Goal: Navigation & Orientation: Find specific page/section

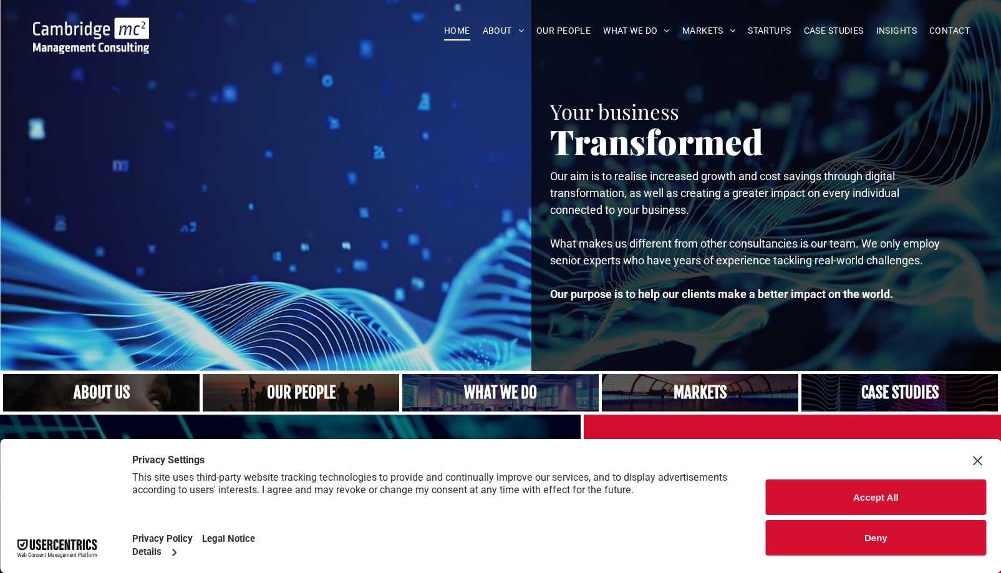
click at [492, 404] on link "A yoga teacher lifting his whole body off the ground in the peacock pose" at bounding box center [501, 393] width 208 height 40
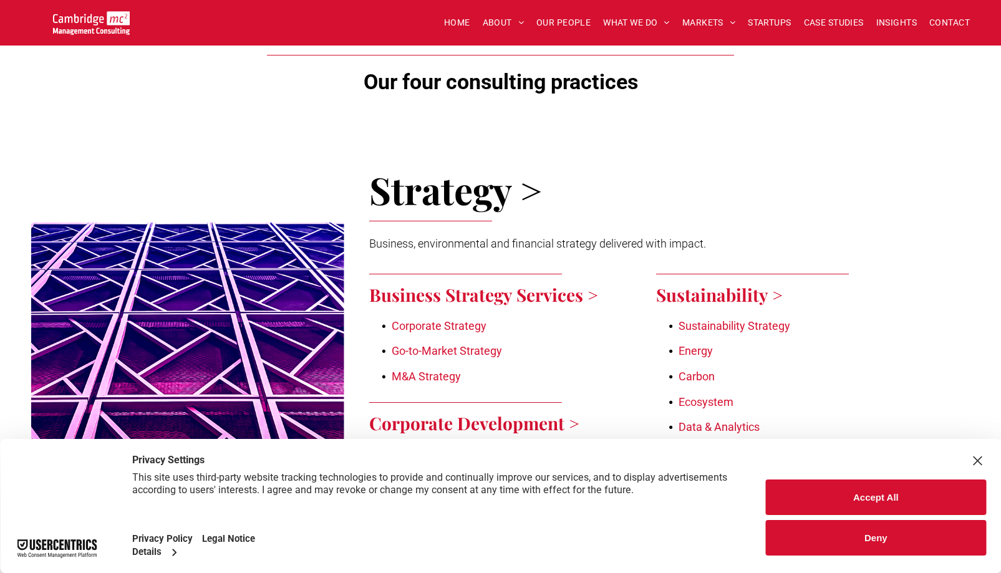
scroll to position [493, 0]
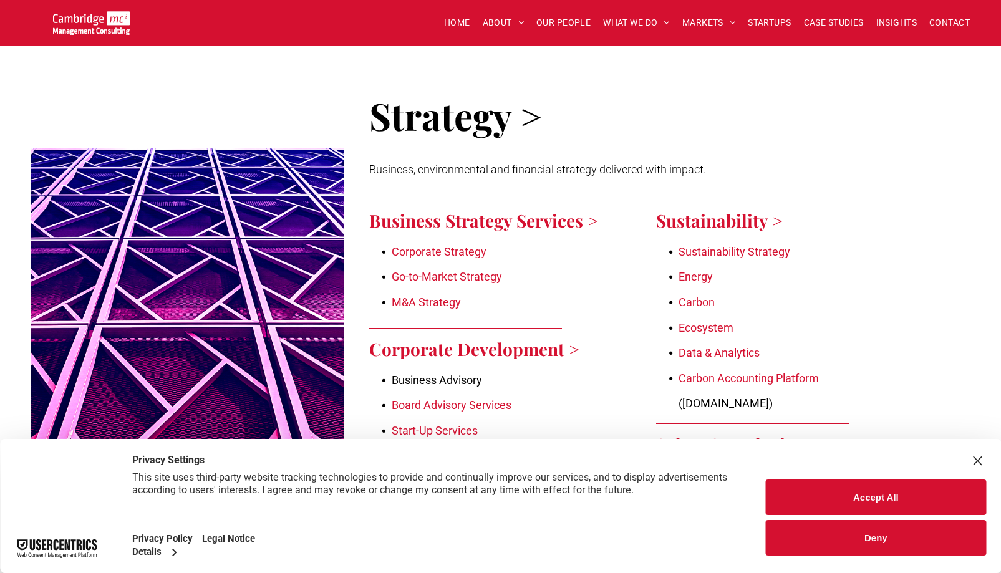
click at [862, 493] on button "Accept All" at bounding box center [876, 498] width 220 height 36
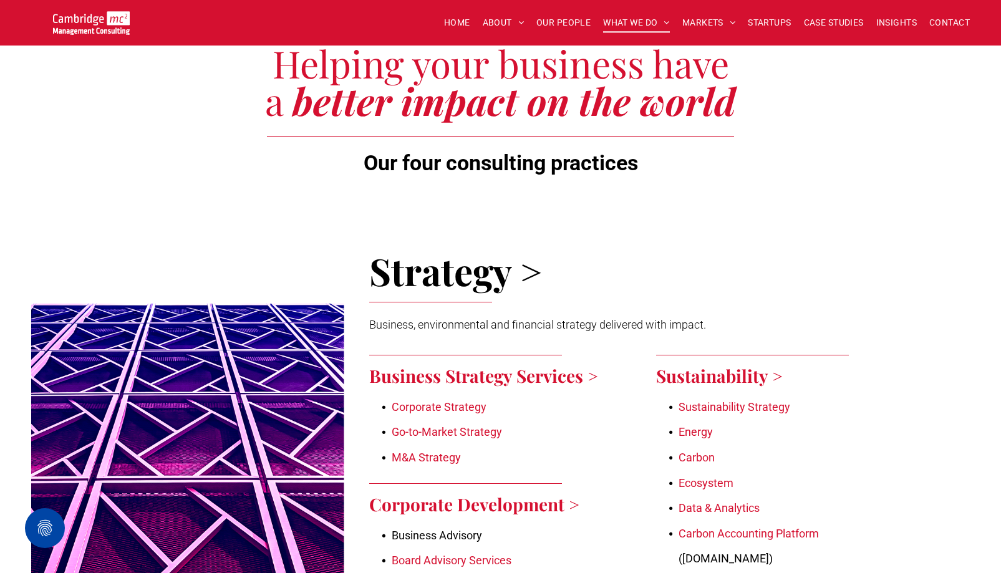
scroll to position [161, 0]
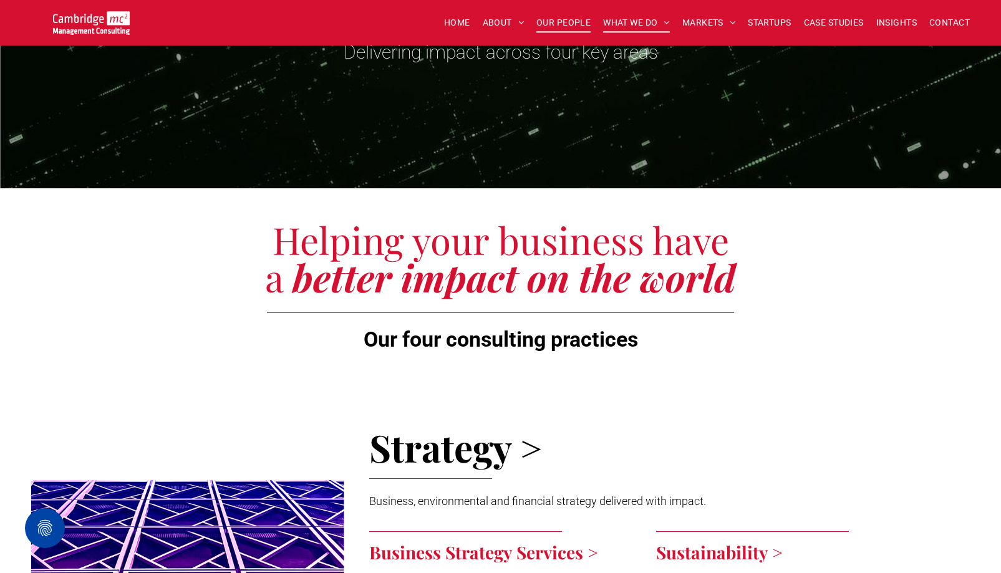
click at [565, 29] on span "OUR PEOPLE" at bounding box center [563, 22] width 54 height 19
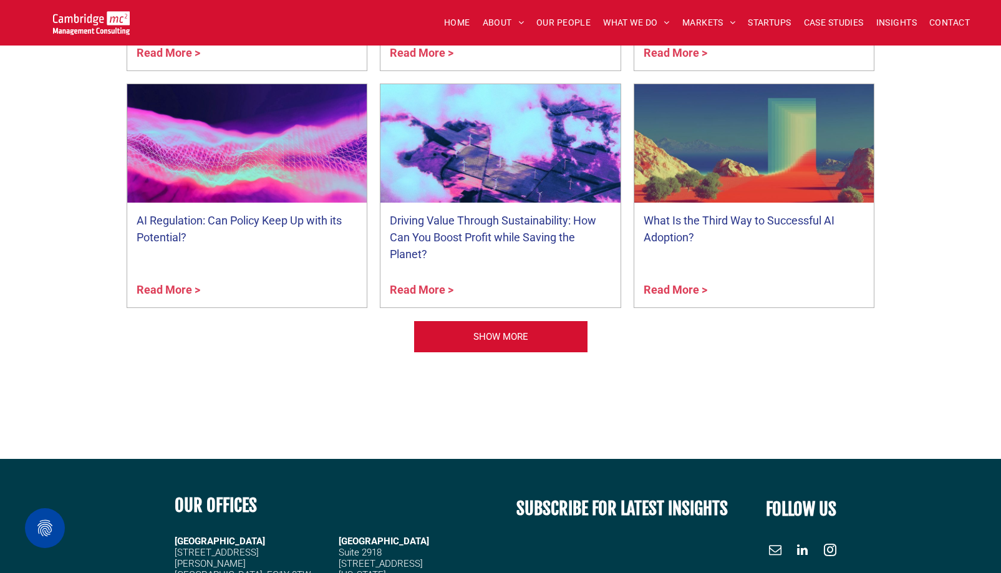
scroll to position [5016, 0]
